Goal: Transaction & Acquisition: Purchase product/service

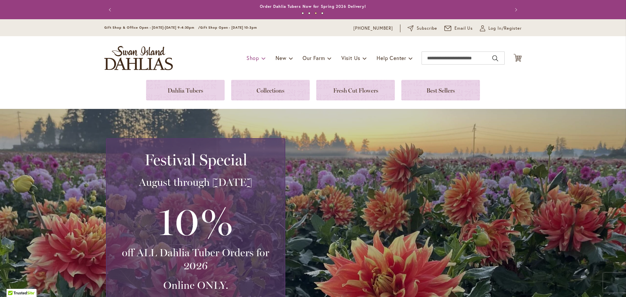
click at [261, 57] on span at bounding box center [263, 58] width 4 height 10
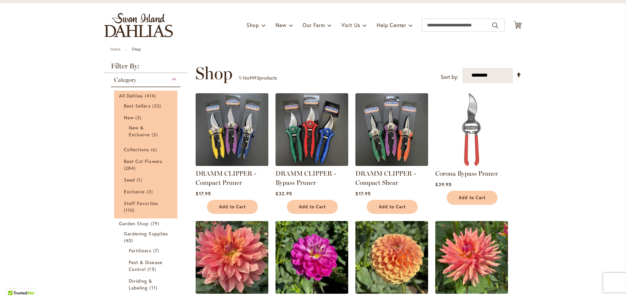
scroll to position [65, 0]
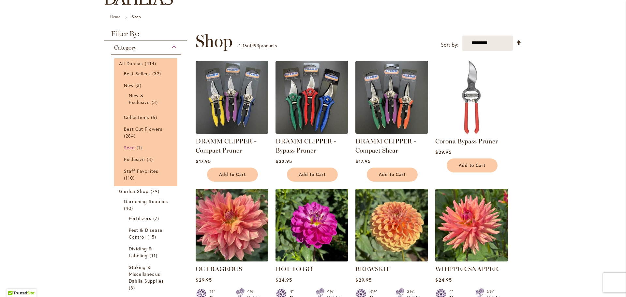
click at [128, 145] on span "Seed" at bounding box center [129, 147] width 11 height 6
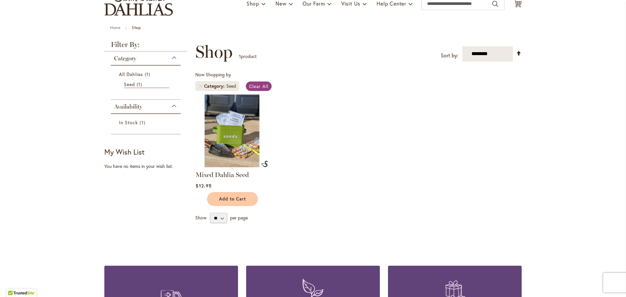
scroll to position [98, 0]
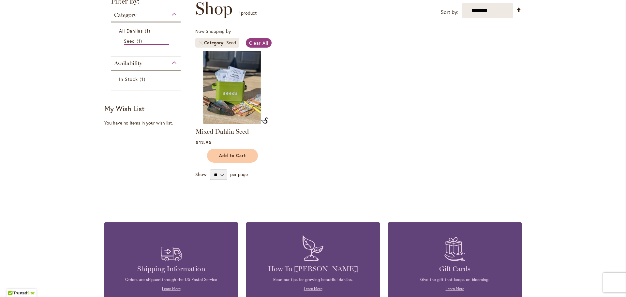
click at [238, 81] on img at bounding box center [232, 87] width 76 height 76
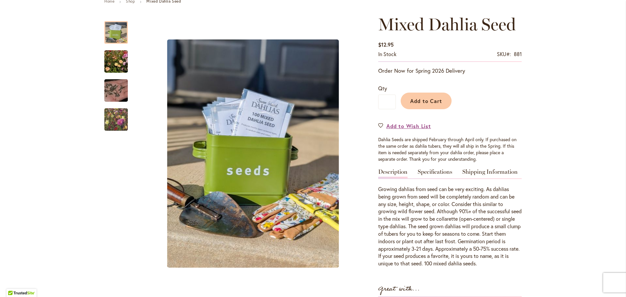
scroll to position [98, 0]
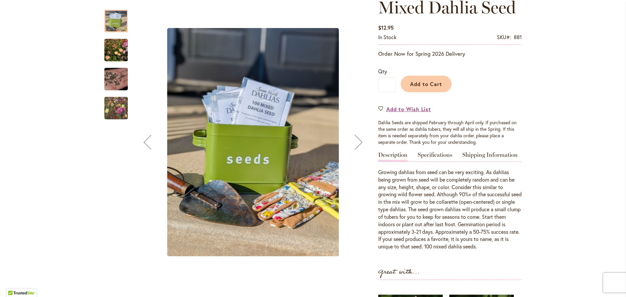
click at [114, 46] on img "Swan Island Dahlias - Dahlia Seedlings" at bounding box center [116, 50] width 47 height 31
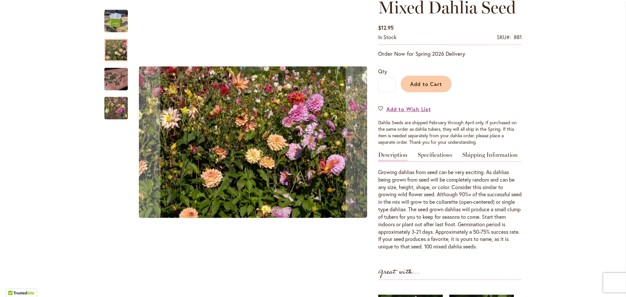
click at [114, 109] on img "Swan Island Dahlias - Dahlia Seedlings" at bounding box center [116, 107] width 47 height 39
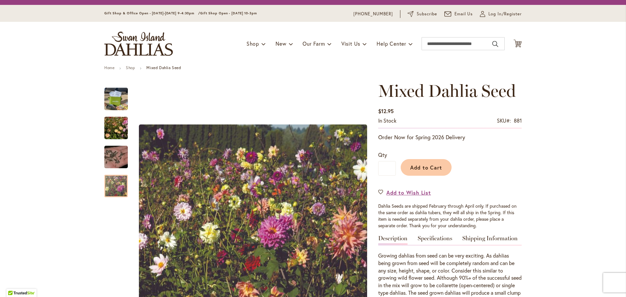
scroll to position [0, 0]
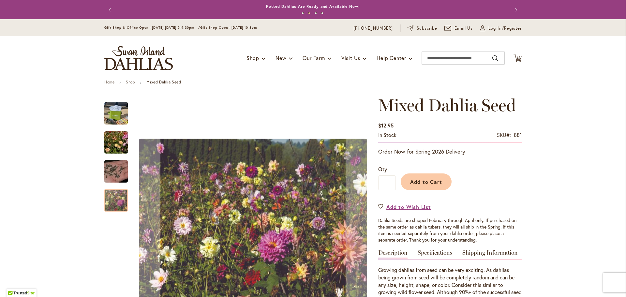
click at [114, 144] on img "Swan Island Dahlias - Dahlia Seedlings" at bounding box center [116, 142] width 47 height 31
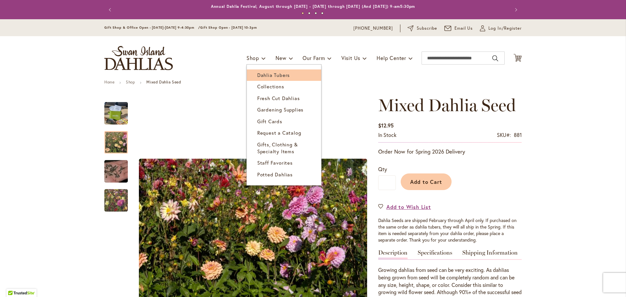
click at [265, 75] on span "Dahlia Tubers" at bounding box center [273, 75] width 33 height 7
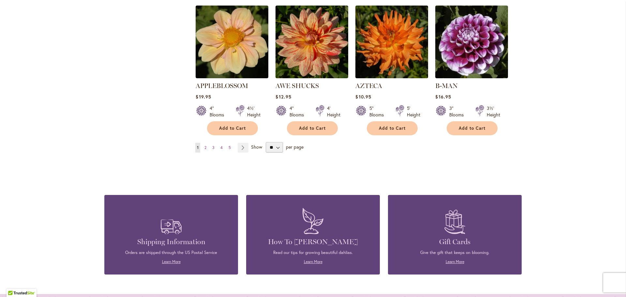
scroll to position [587, 0]
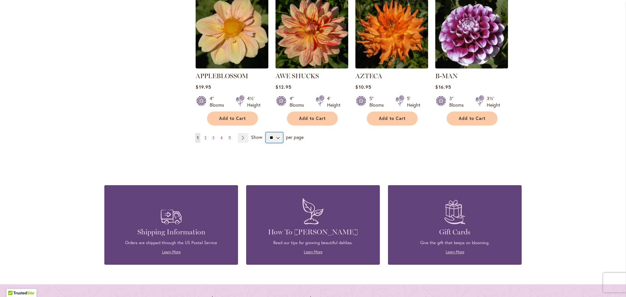
click at [278, 132] on select "** ** ** **" at bounding box center [274, 137] width 17 height 10
select select "**"
click at [266, 132] on select "** ** ** **" at bounding box center [274, 137] width 17 height 10
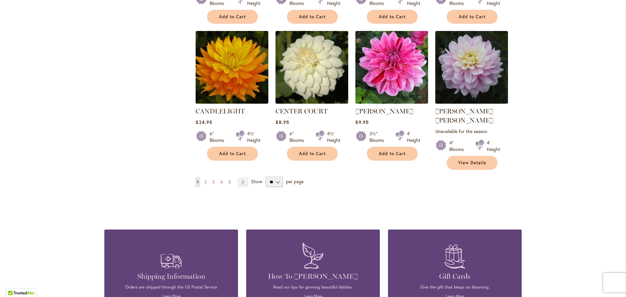
scroll to position [2216, 0]
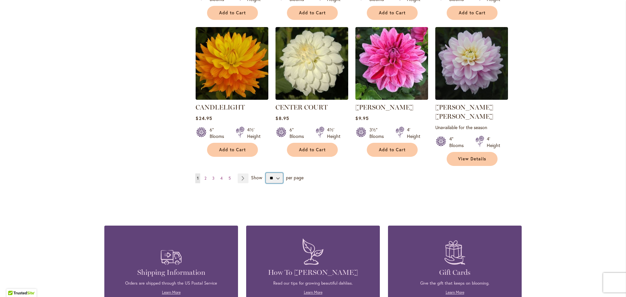
click at [277, 173] on select "** ** ** **" at bounding box center [274, 178] width 17 height 10
click at [204, 176] on span "2" at bounding box center [205, 178] width 2 height 5
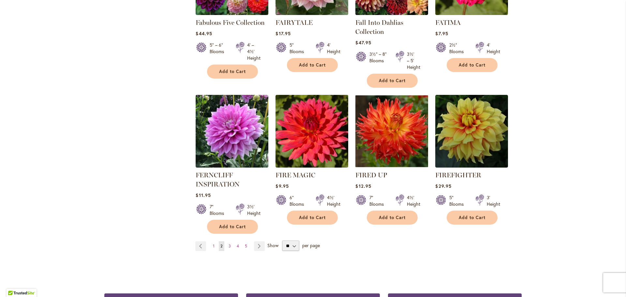
scroll to position [2216, 0]
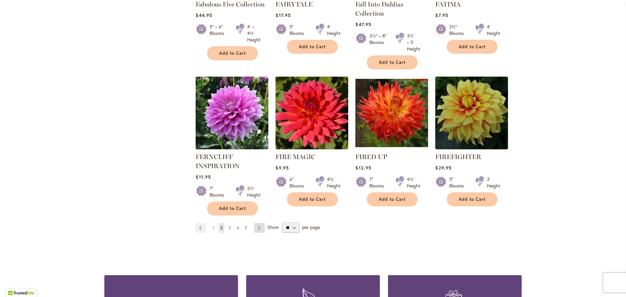
click at [257, 223] on link "Page Next" at bounding box center [259, 228] width 11 height 10
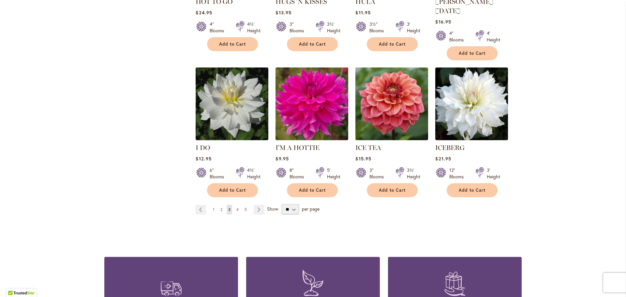
scroll to position [2248, 0]
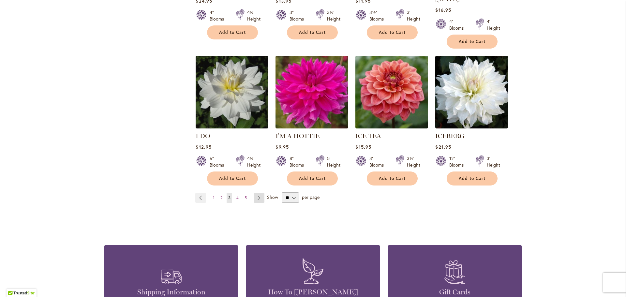
click at [260, 193] on link "Page Next" at bounding box center [259, 198] width 11 height 10
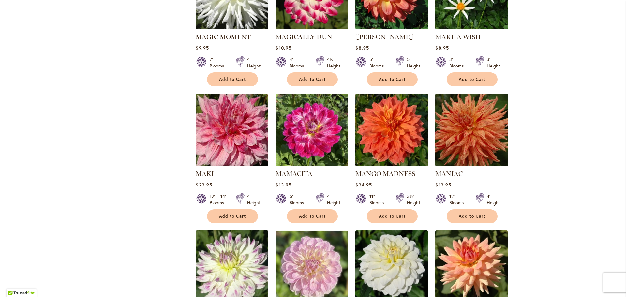
scroll to position [2151, 0]
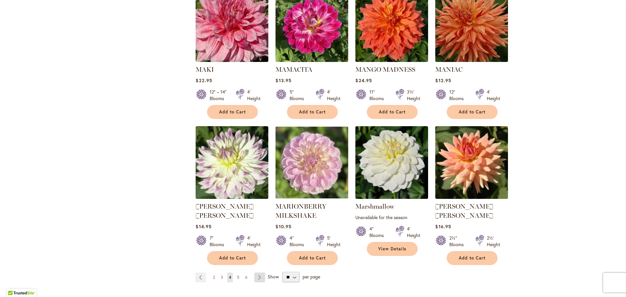
click at [261, 272] on link "Page Next" at bounding box center [259, 277] width 11 height 10
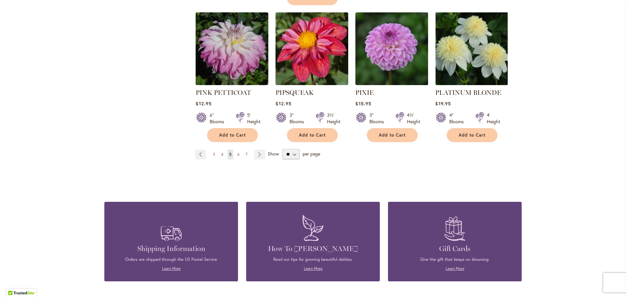
scroll to position [2246, 0]
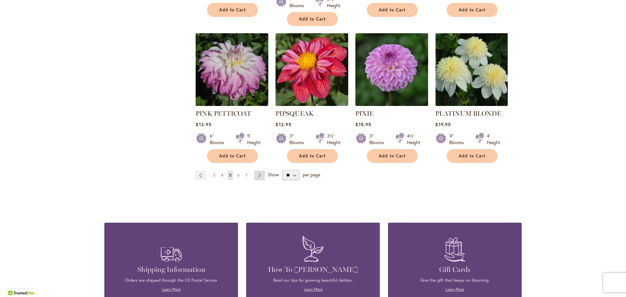
click at [257, 170] on link "Page Next" at bounding box center [259, 175] width 11 height 10
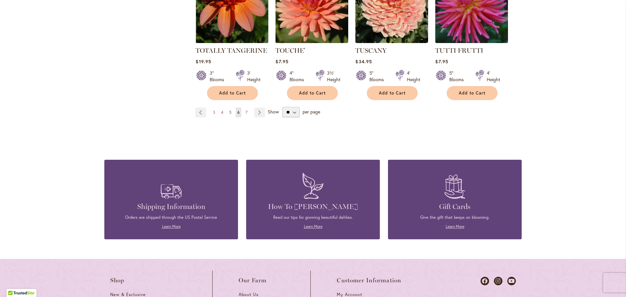
scroll to position [2313, 0]
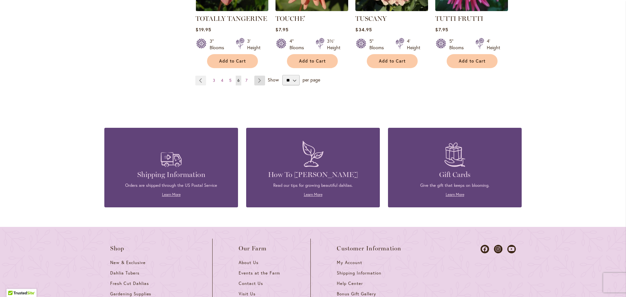
click at [256, 76] on link "Page Next" at bounding box center [259, 81] width 11 height 10
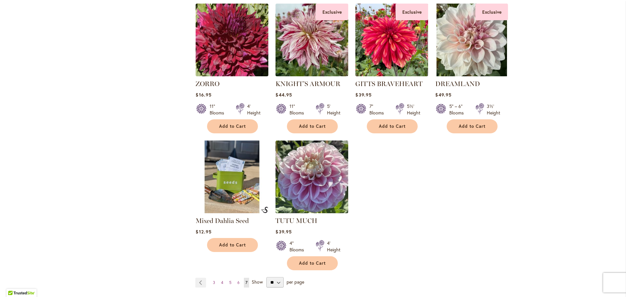
scroll to position [978, 0]
